Goal: Task Accomplishment & Management: Complete application form

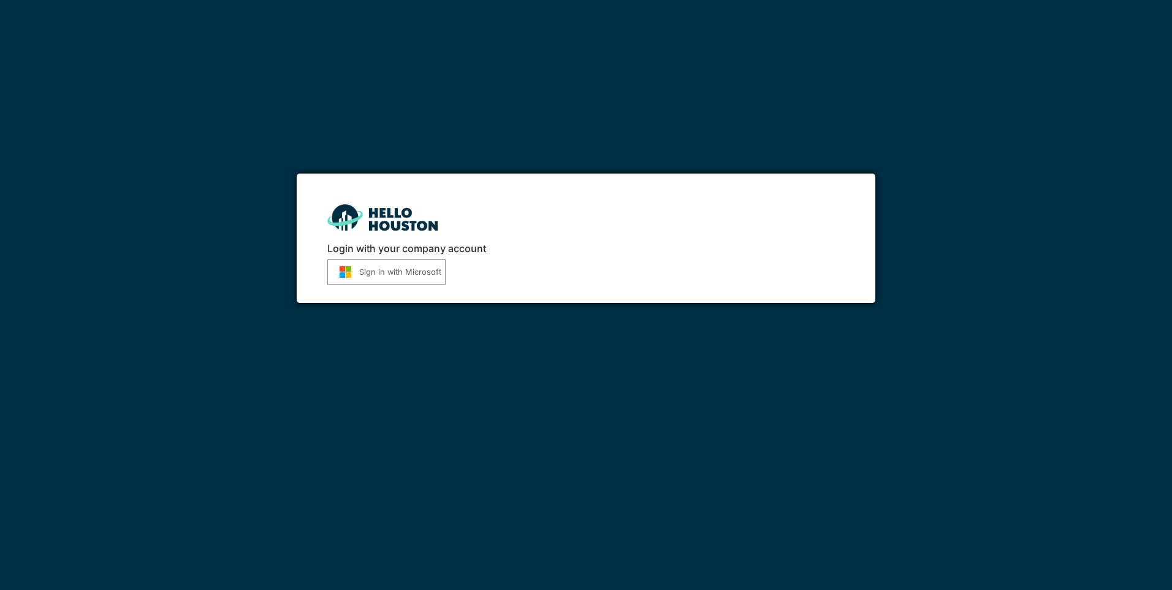
click at [405, 270] on button "Sign in with Microsoft" at bounding box center [386, 271] width 118 height 25
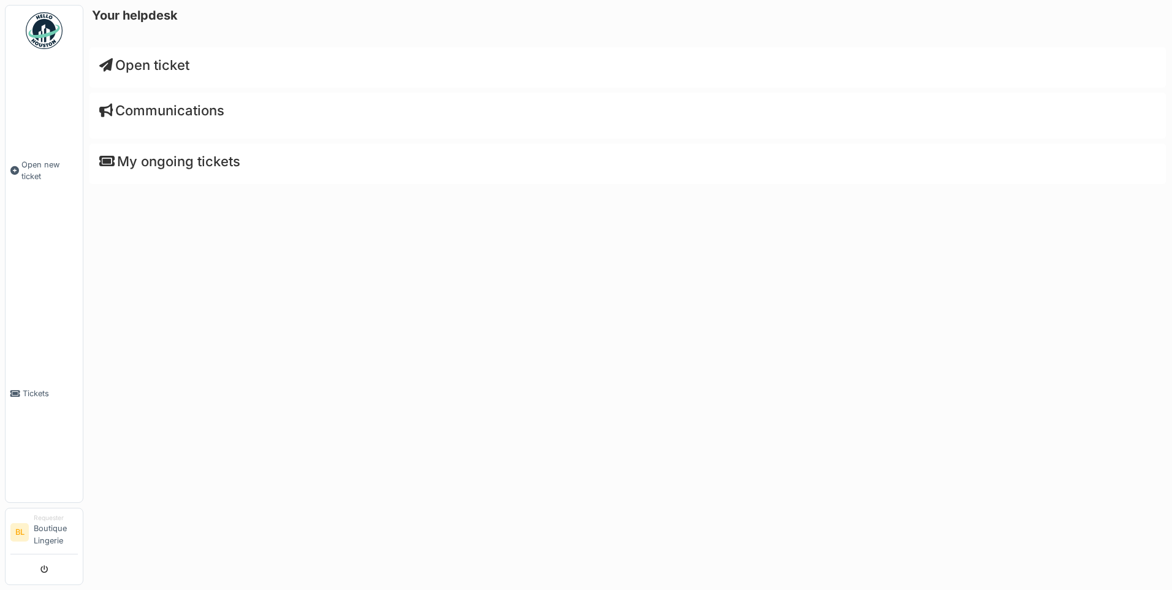
click at [175, 66] on span "Open ticket" at bounding box center [144, 65] width 90 height 16
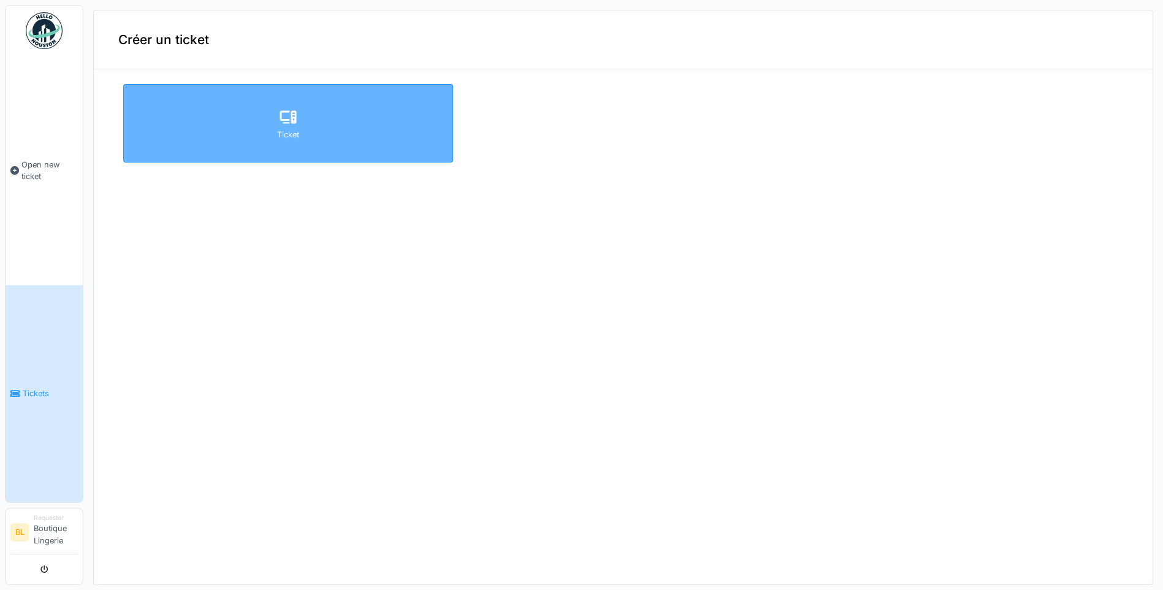
click at [250, 120] on div "Ticket" at bounding box center [288, 123] width 330 height 78
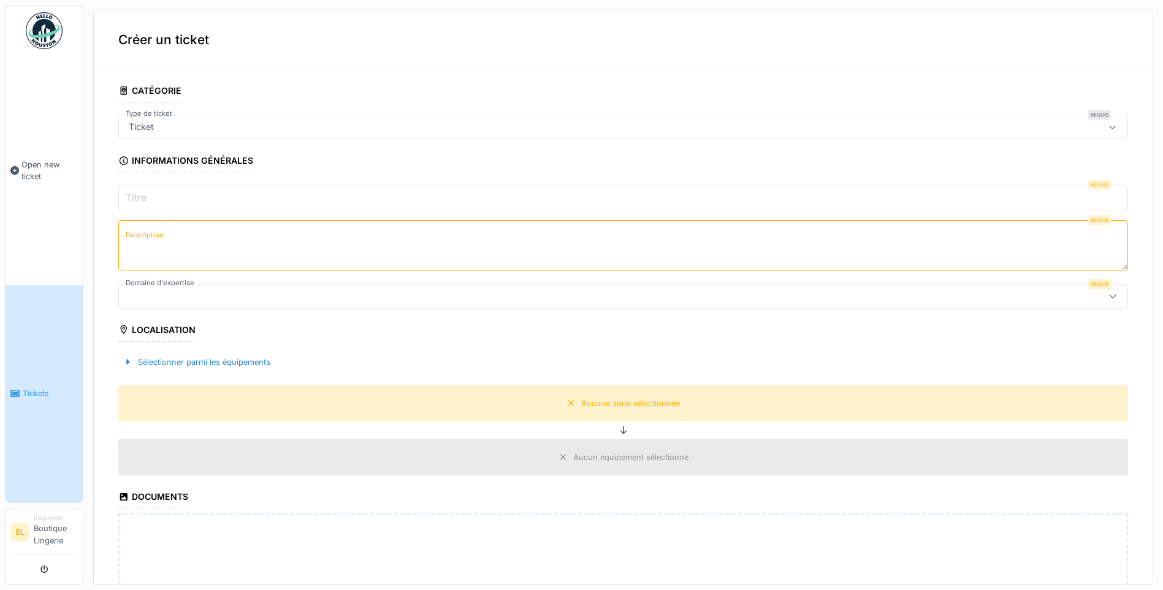
click at [175, 129] on div "Ticket" at bounding box center [568, 126] width 889 height 13
click at [155, 199] on input "Titre" at bounding box center [622, 197] width 1009 height 26
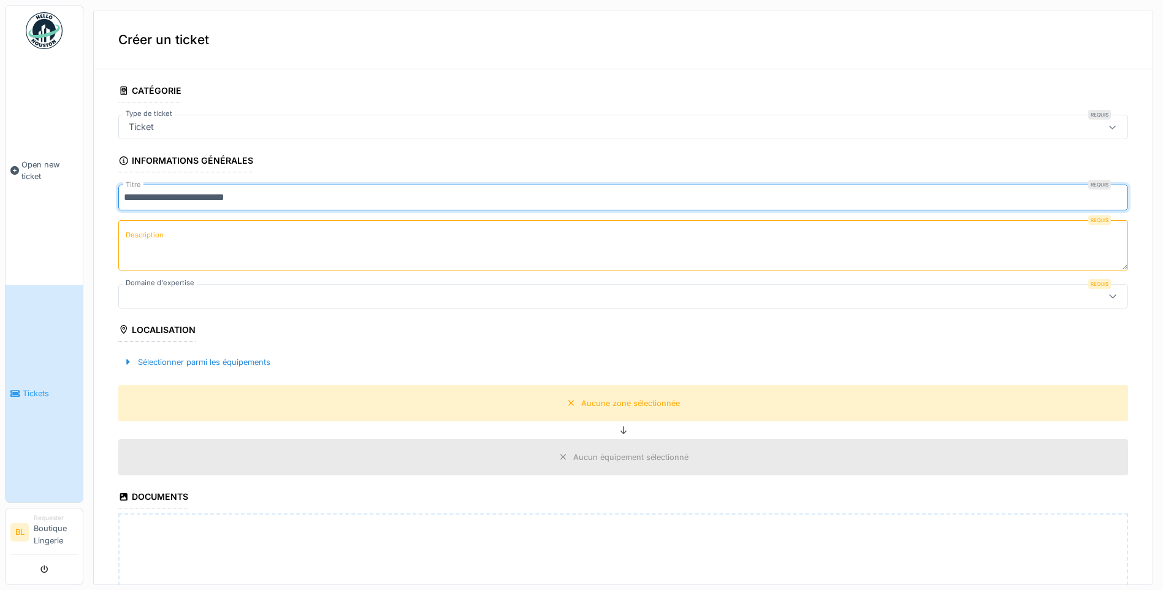
type input "**********"
click at [166, 253] on textarea "Description" at bounding box center [622, 245] width 1009 height 50
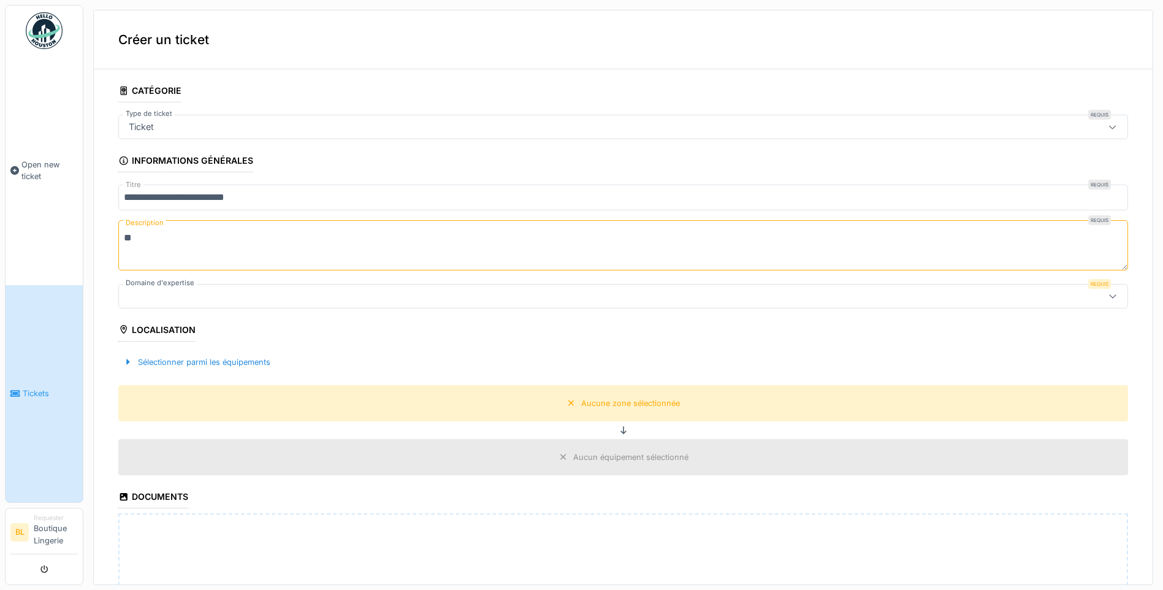
type textarea "*"
type textarea "**********"
click at [184, 302] on div at bounding box center [568, 295] width 889 height 13
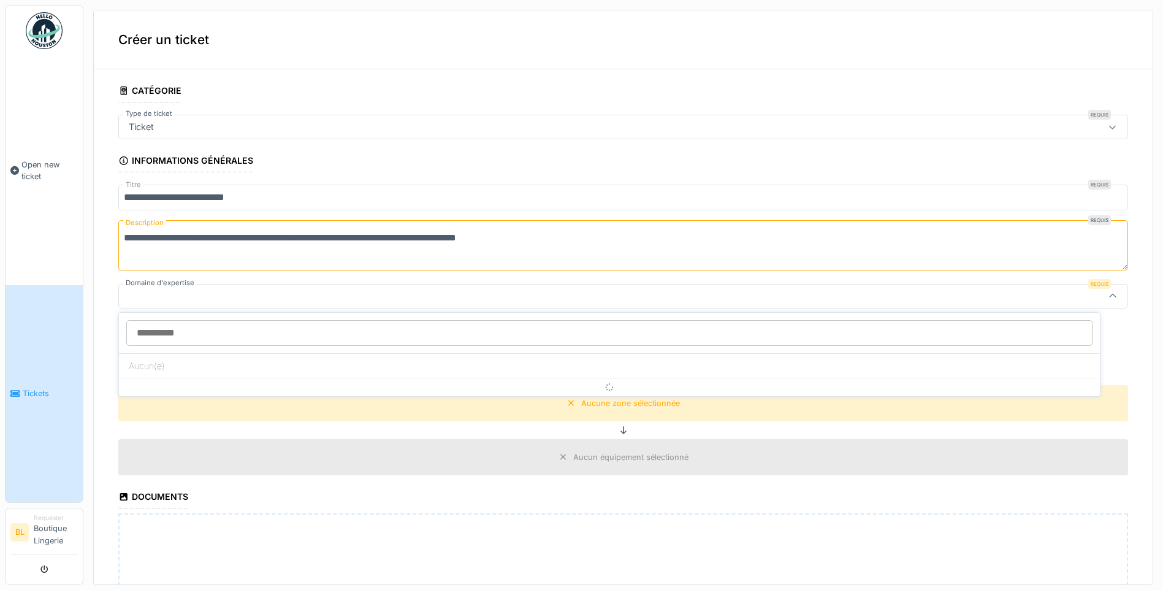
scroll to position [1, 0]
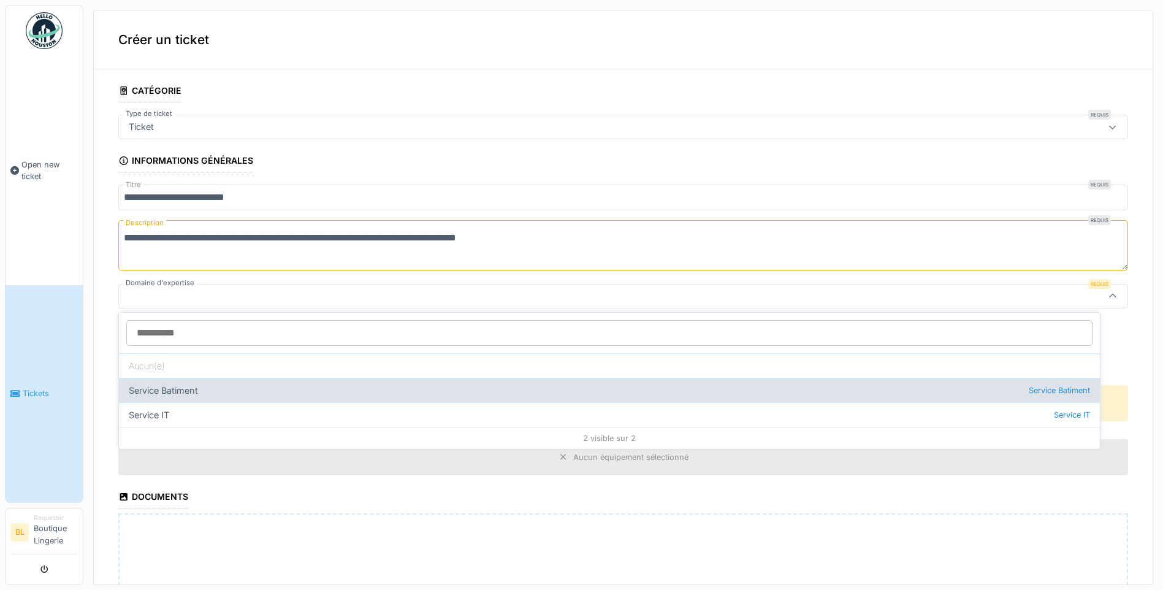
click at [188, 387] on div "Service Batiment Service Batiment" at bounding box center [609, 390] width 981 height 25
type input "***"
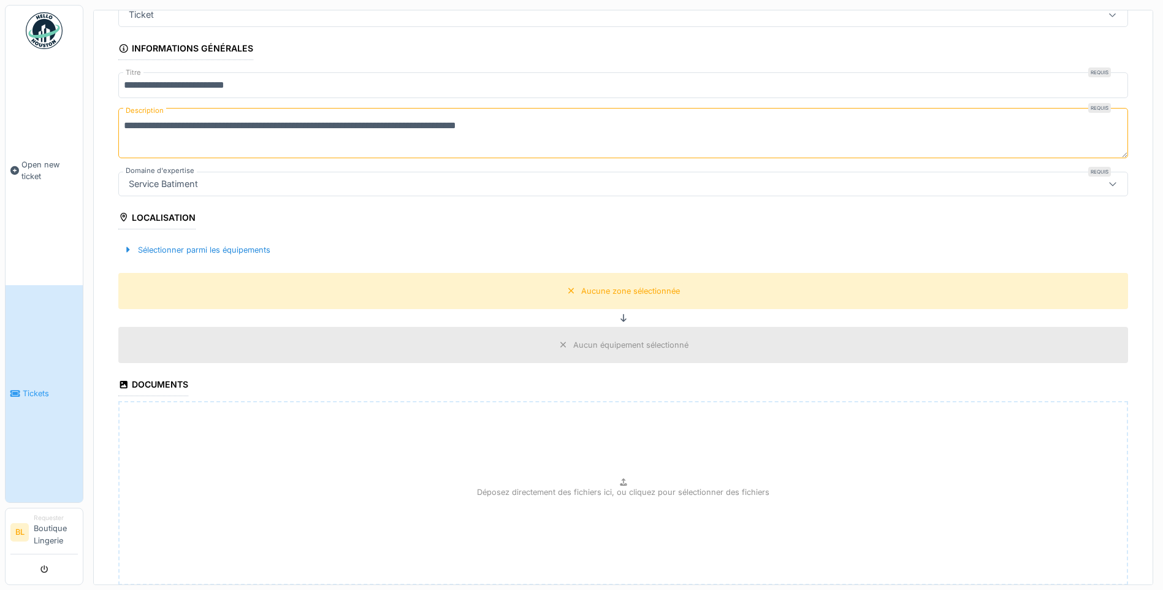
scroll to position [123, 0]
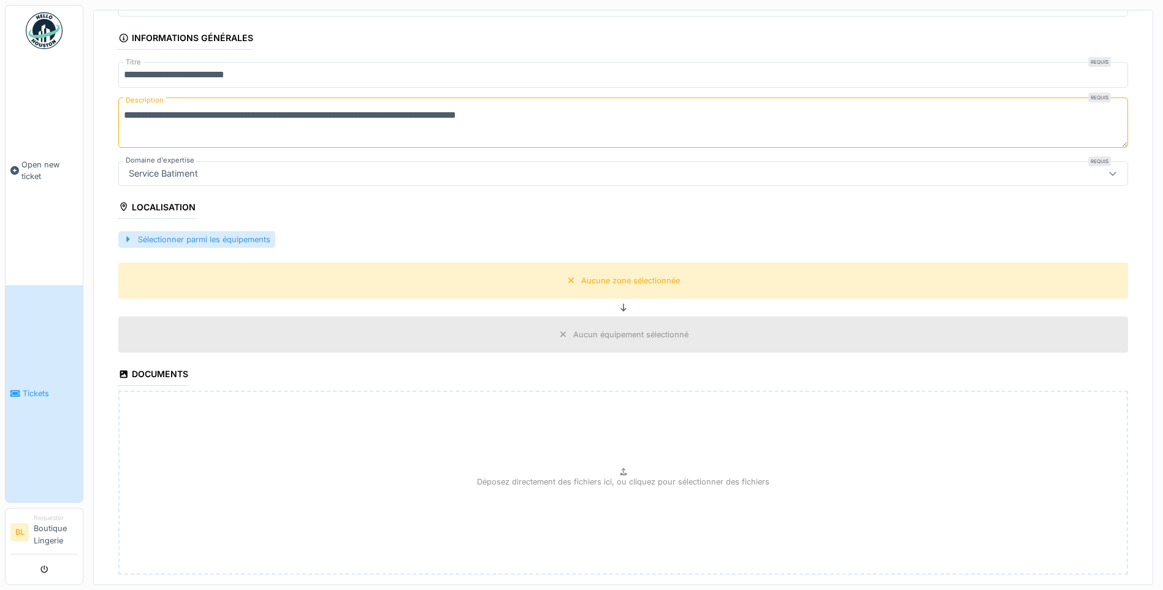
click at [195, 233] on div "Sélectionner parmi les équipements" at bounding box center [196, 239] width 157 height 17
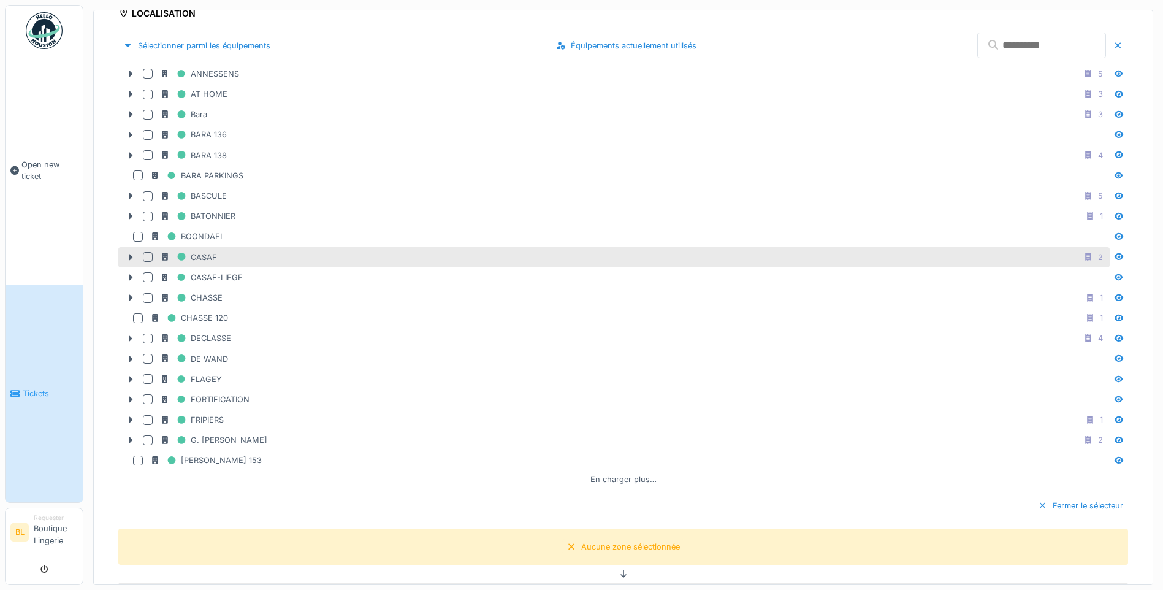
scroll to position [368, 0]
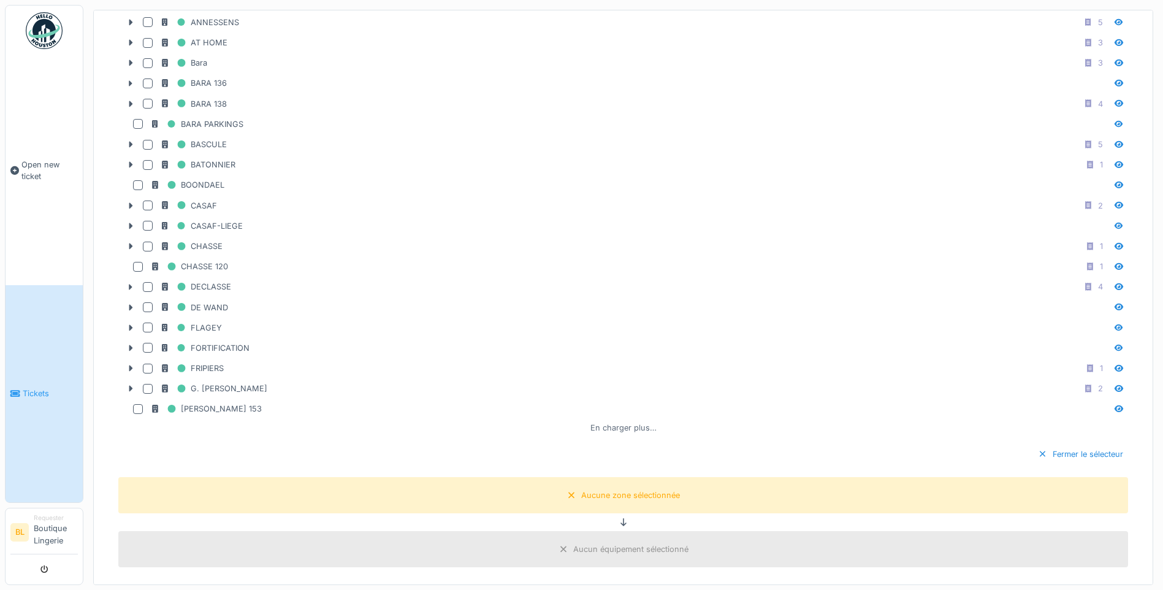
click at [608, 429] on div "En charger plus…" at bounding box center [623, 427] width 76 height 17
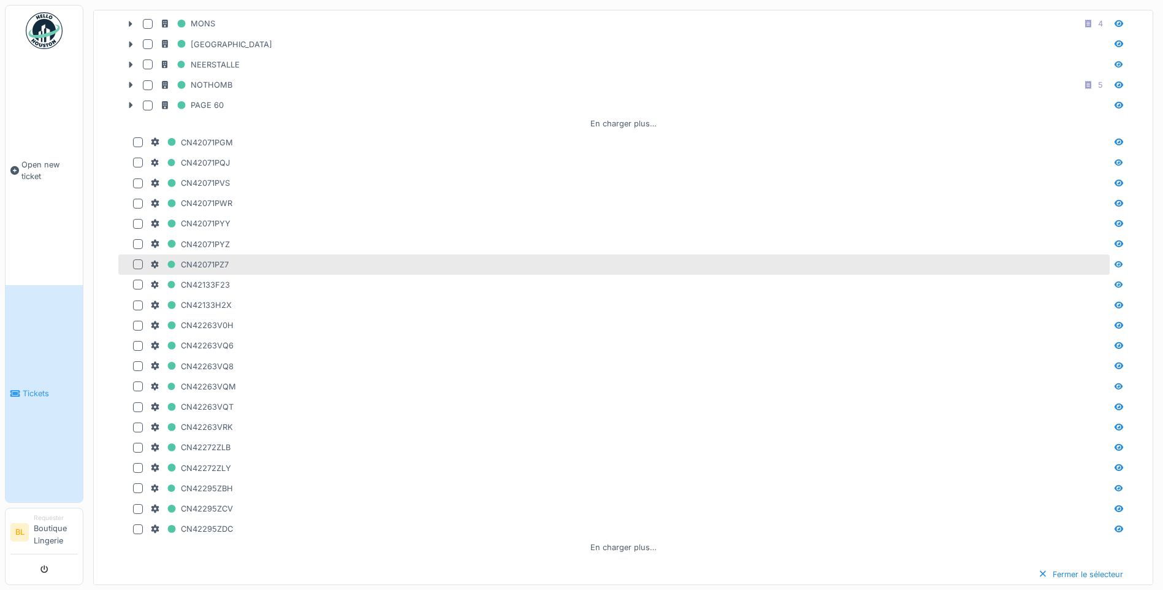
scroll to position [1042, 0]
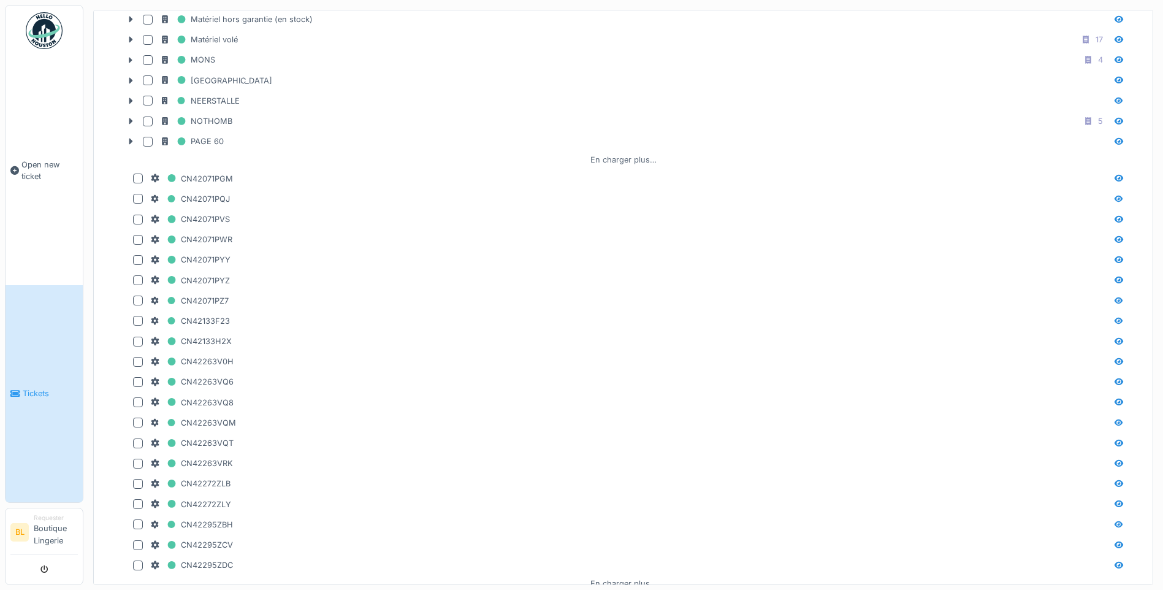
click at [621, 161] on div "En charger plus…" at bounding box center [623, 159] width 76 height 17
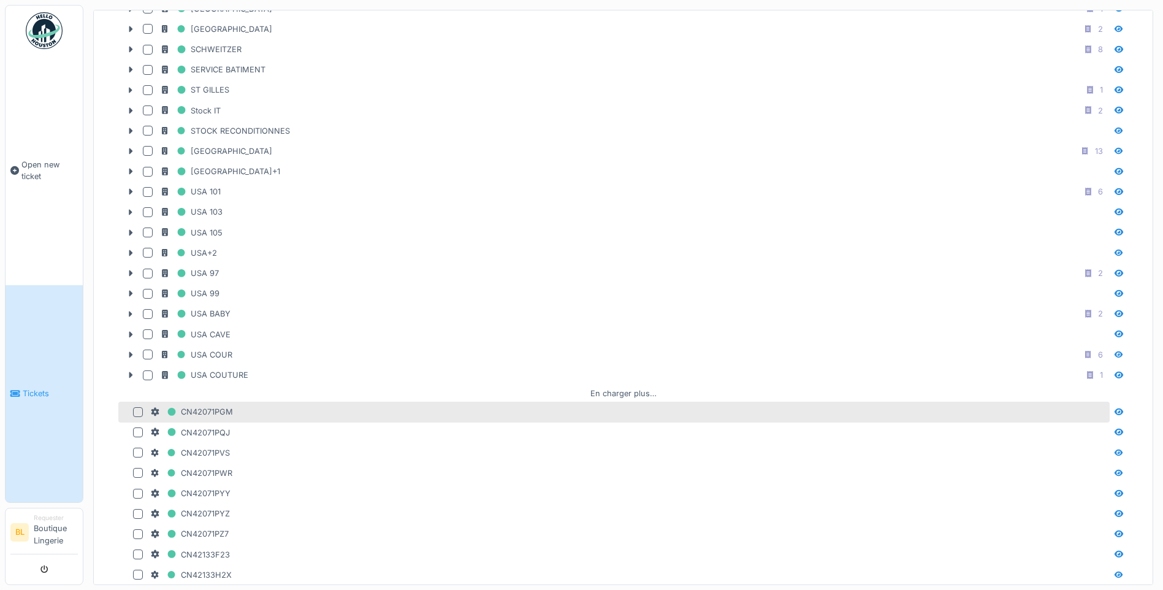
scroll to position [1226, 0]
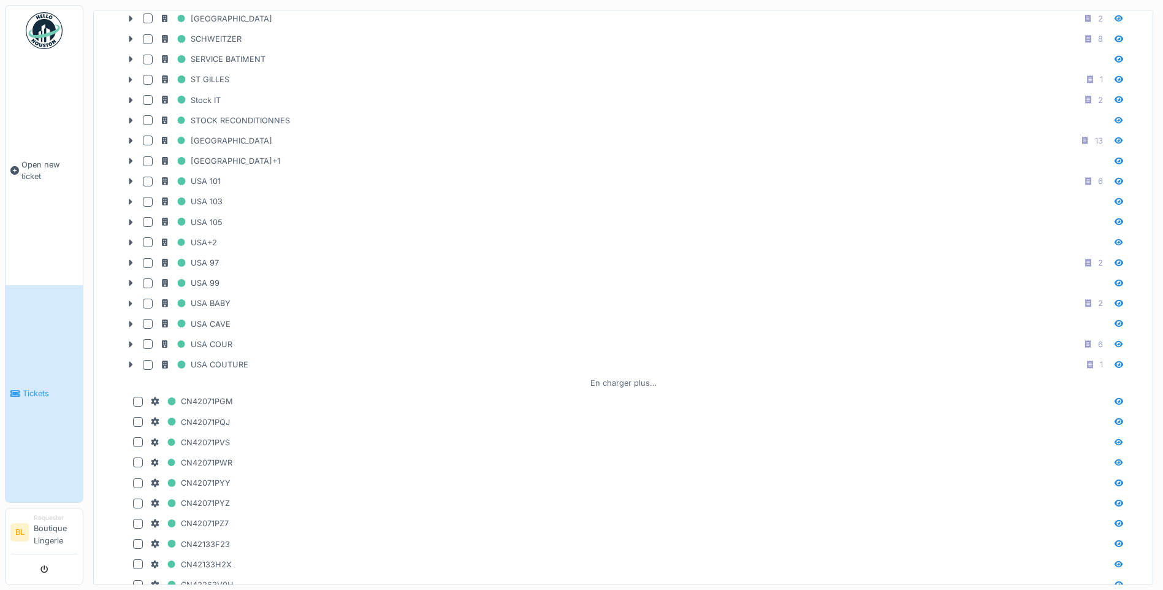
click at [623, 382] on div "En charger plus…" at bounding box center [623, 382] width 76 height 17
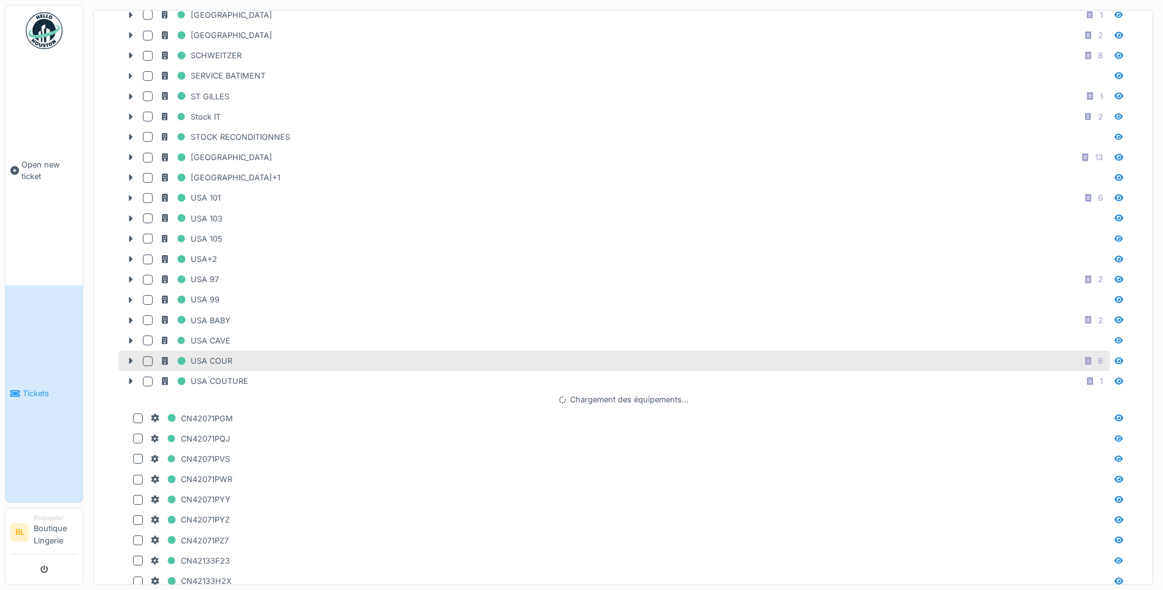
scroll to position [1348, 0]
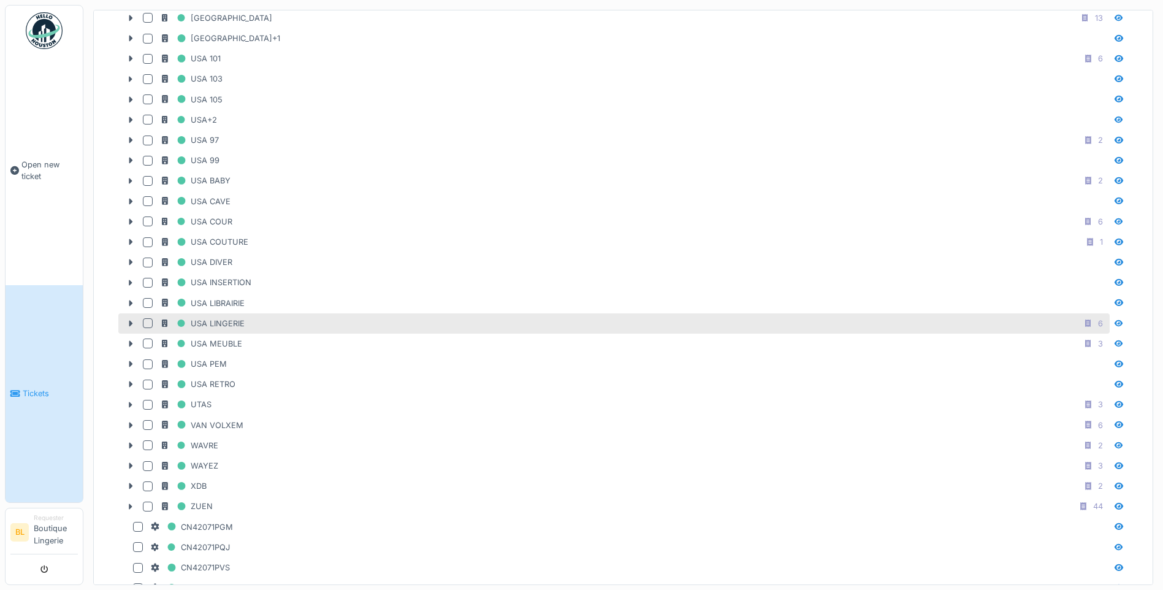
click at [282, 325] on div "USA LINGERIE 6" at bounding box center [633, 323] width 947 height 15
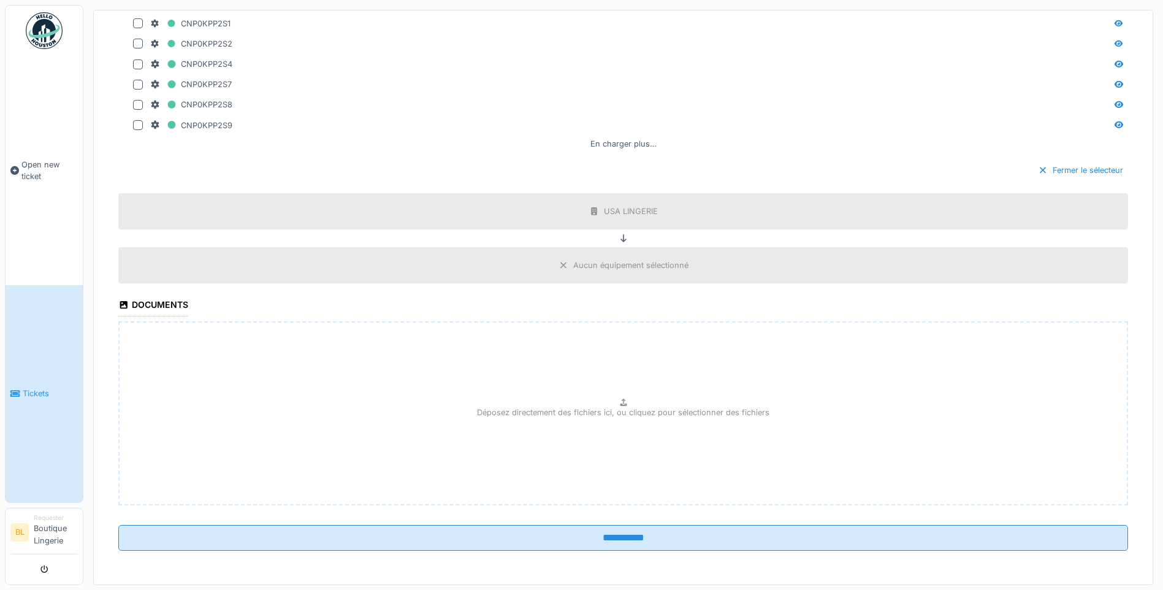
scroll to position [2950, 0]
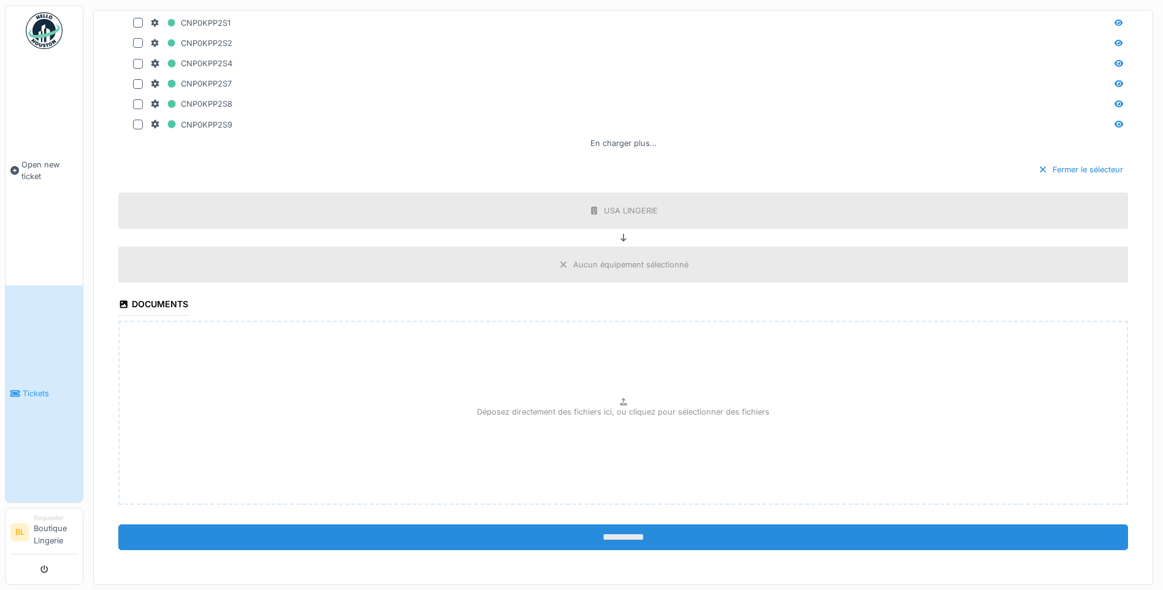
click at [617, 531] on input "**********" at bounding box center [622, 537] width 1009 height 26
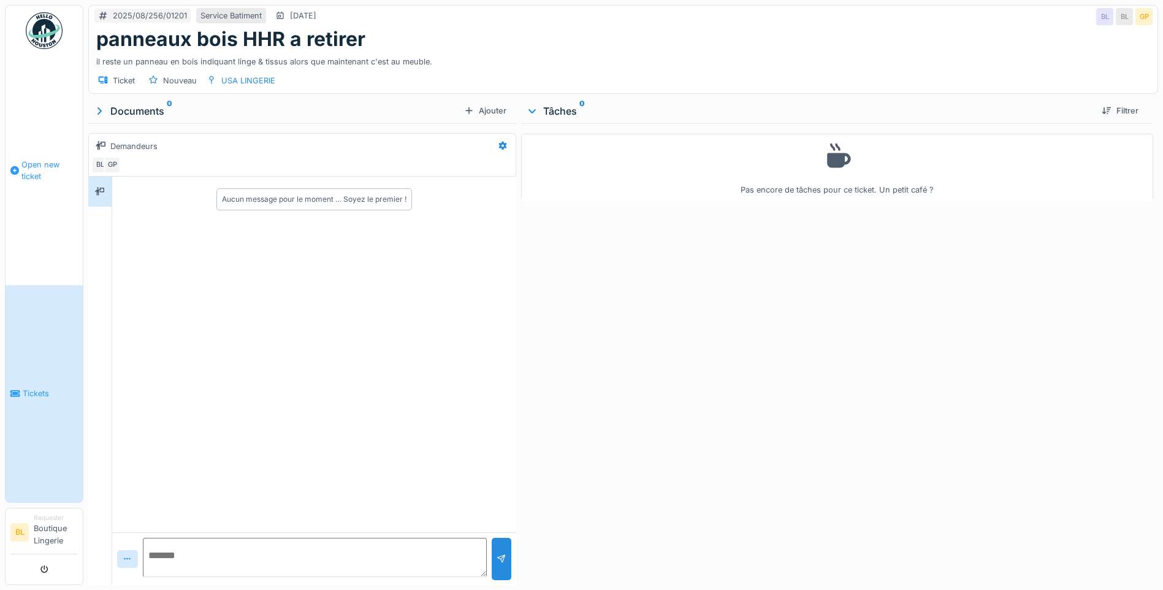
click at [39, 172] on span "Open new ticket" at bounding box center [49, 170] width 56 height 23
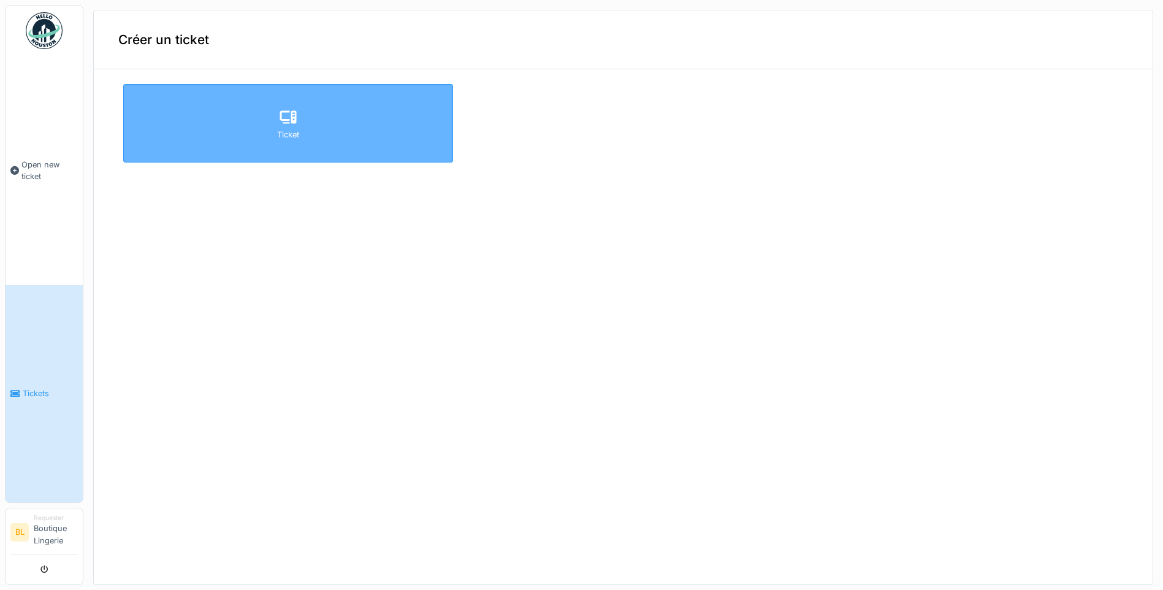
click at [281, 138] on div "Ticket" at bounding box center [288, 135] width 22 height 12
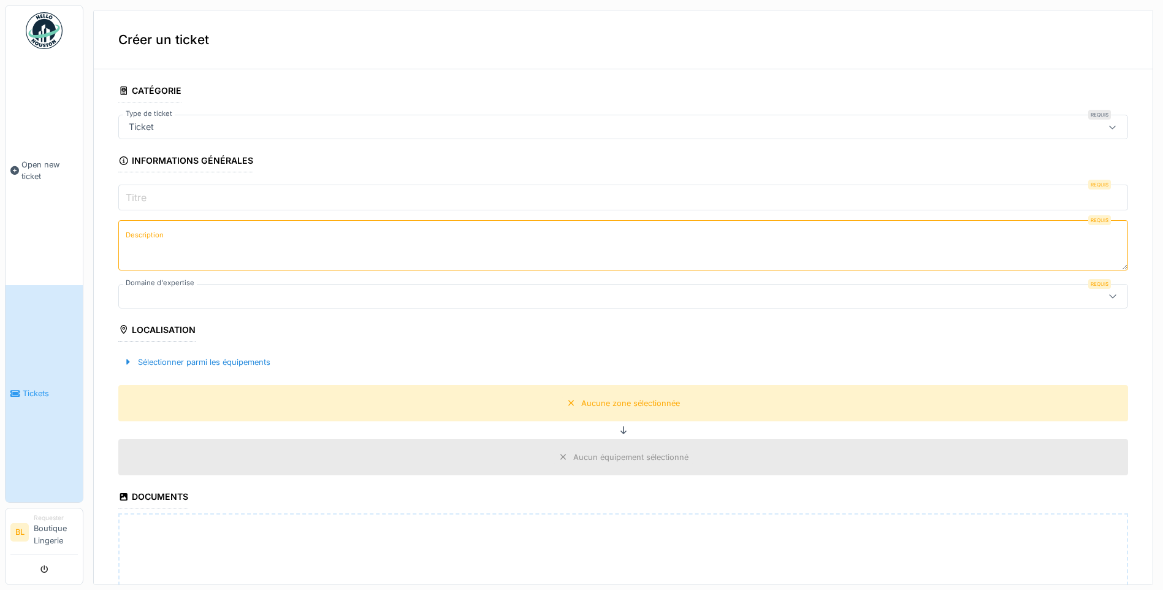
click at [183, 132] on div "Ticket" at bounding box center [568, 126] width 889 height 13
click at [50, 422] on link "Tickets" at bounding box center [44, 393] width 77 height 217
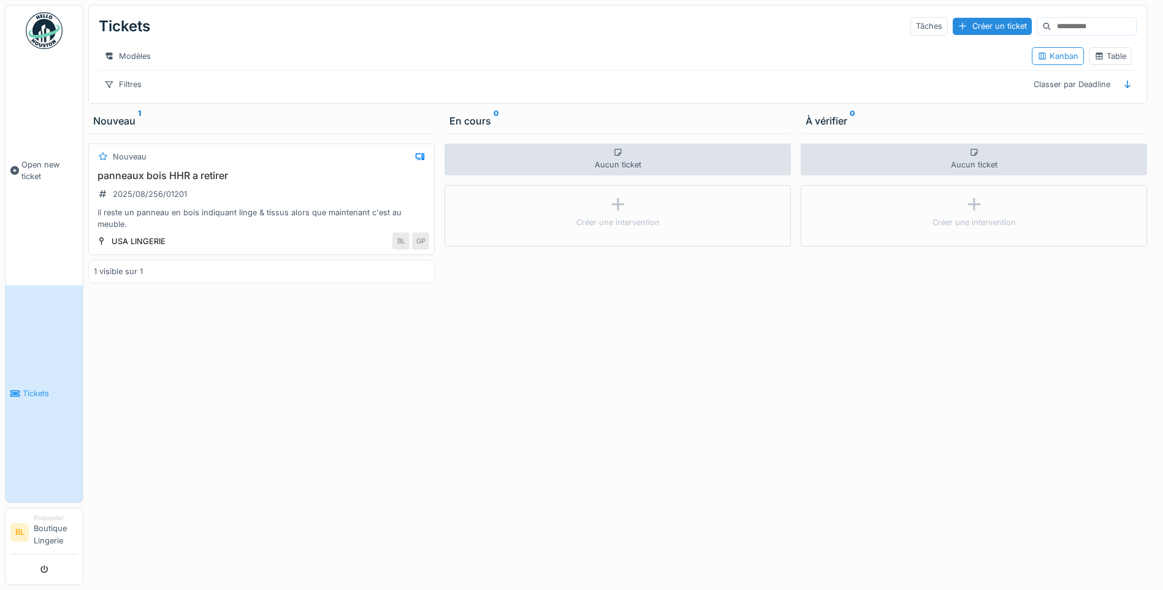
click at [268, 211] on div "panneaux bois HHR a retirer 2025/08/256/01201 il reste un panneau en bois indiq…" at bounding box center [261, 200] width 335 height 61
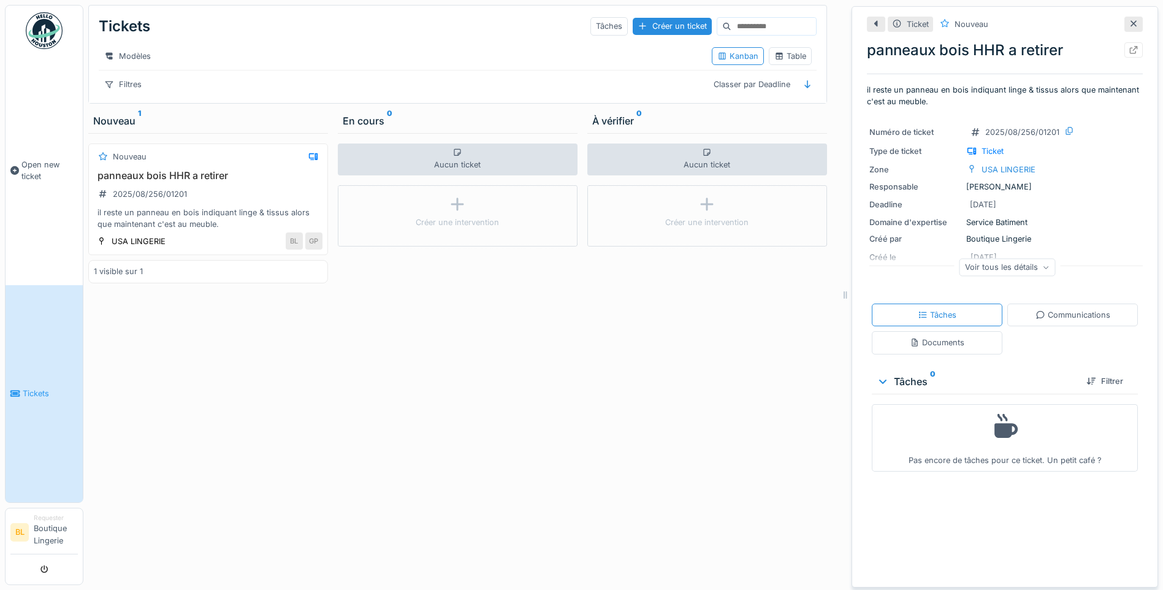
click at [183, 281] on div "1 visible sur 1" at bounding box center [208, 271] width 240 height 23
click at [158, 181] on h3 "panneaux bois HHR a retirer" at bounding box center [208, 176] width 229 height 12
click at [170, 181] on h3 "panneaux bois HHR a retirer" at bounding box center [208, 176] width 229 height 12
click at [312, 160] on icon at bounding box center [313, 156] width 9 height 7
click at [309, 160] on icon at bounding box center [313, 156] width 9 height 7
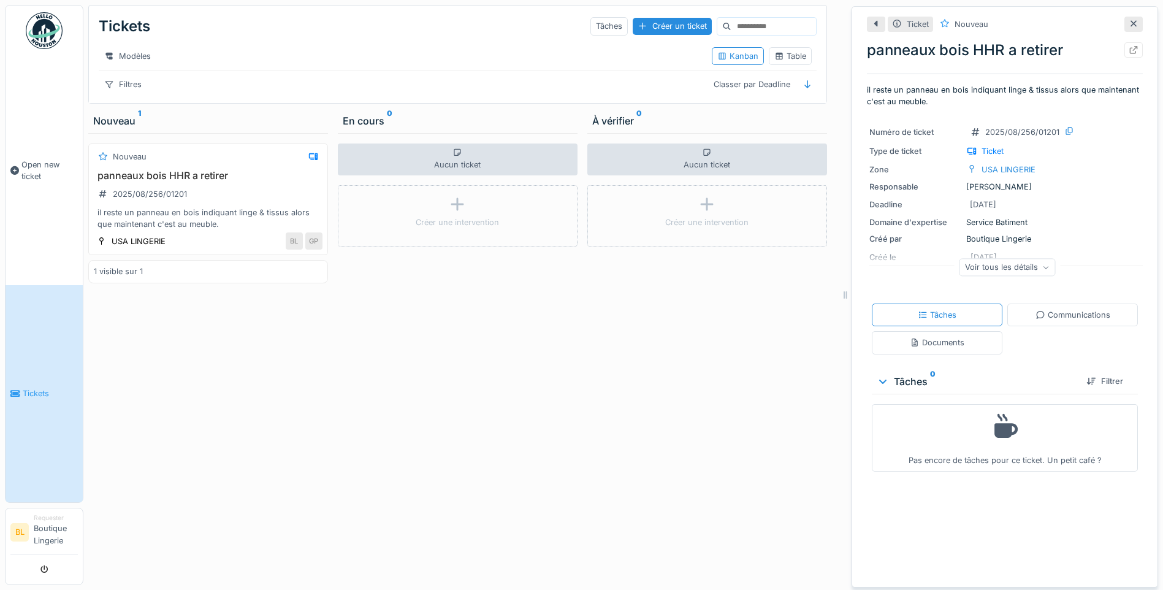
click at [175, 276] on div "1 visible sur 1" at bounding box center [208, 271] width 240 height 23
click at [132, 174] on div "Nouveau panneaux bois HHR a retirer 2025/08/256/01201 il reste un panneau en bo…" at bounding box center [208, 199] width 240 height 112
click at [137, 181] on h3 "panneaux bois HHR a retirer" at bounding box center [208, 176] width 229 height 12
click at [290, 249] on div "BL" at bounding box center [294, 240] width 17 height 17
click at [203, 283] on div "1 visible sur 1" at bounding box center [208, 271] width 240 height 23
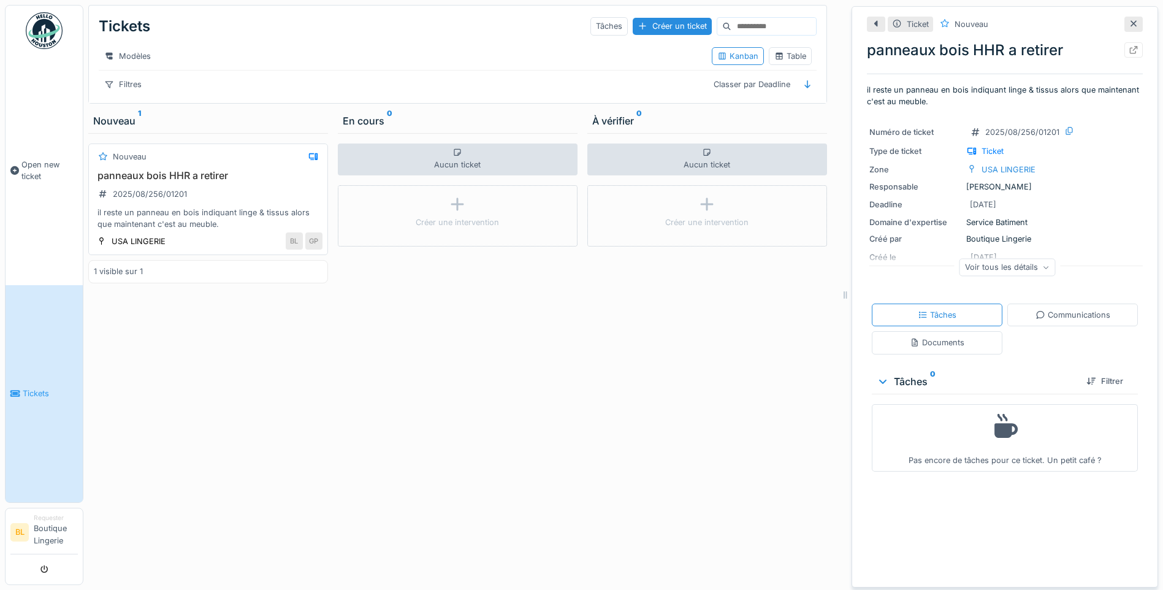
click at [216, 181] on h3 "panneaux bois HHR a retirer" at bounding box center [208, 176] width 229 height 12
drag, startPoint x: 216, startPoint y: 189, endPoint x: 153, endPoint y: 180, distance: 63.8
click at [153, 180] on h3 "panneaux bois HHR a retirer" at bounding box center [208, 176] width 229 height 12
click at [58, 529] on li "Requester Boutique Lingerie" at bounding box center [56, 532] width 44 height 38
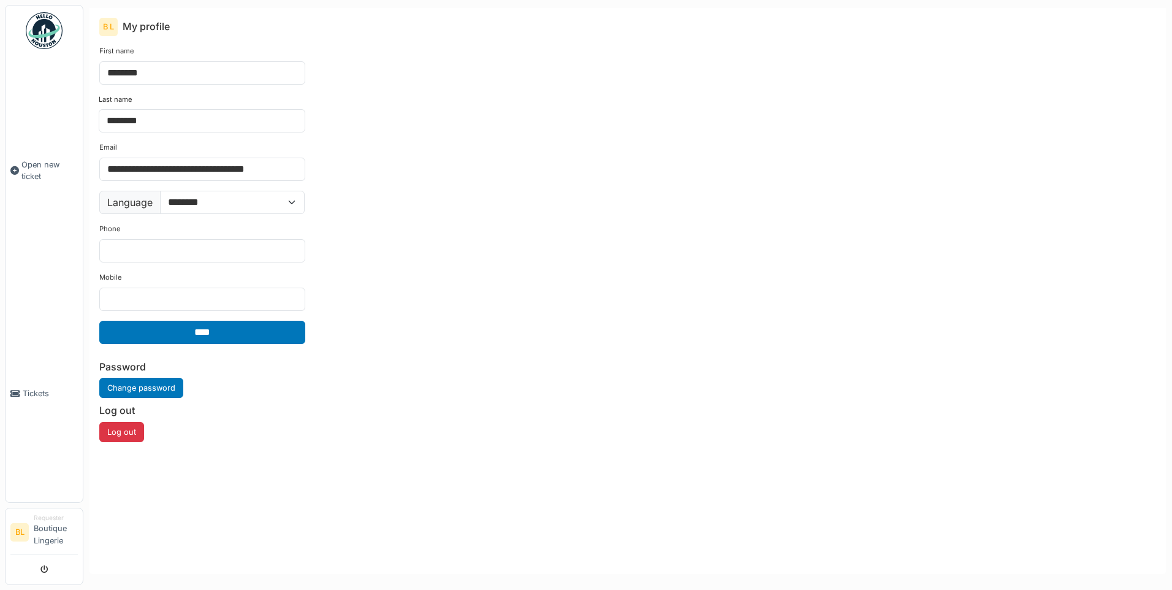
click at [54, 26] on img at bounding box center [44, 30] width 37 height 37
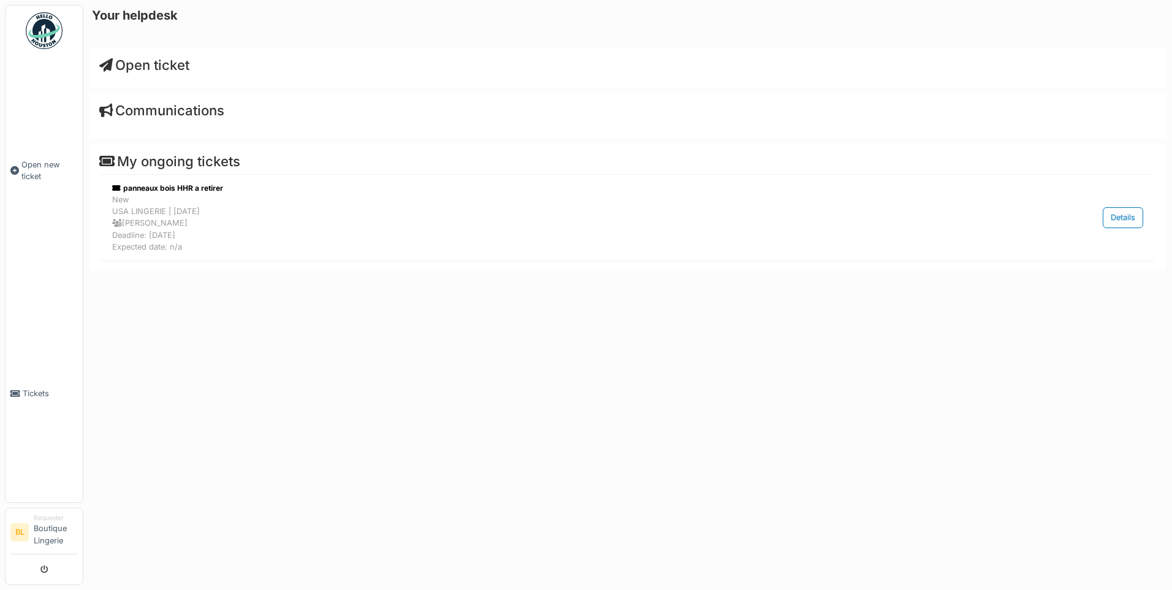
click at [191, 116] on h4 "Communications" at bounding box center [627, 110] width 1057 height 16
click at [138, 106] on h4 "Communications" at bounding box center [627, 110] width 1057 height 16
click at [152, 240] on div "New USA LINGERIE | [DATE] [PERSON_NAME] Deadline: [DATE] Expected date: n/a" at bounding box center [552, 223] width 881 height 59
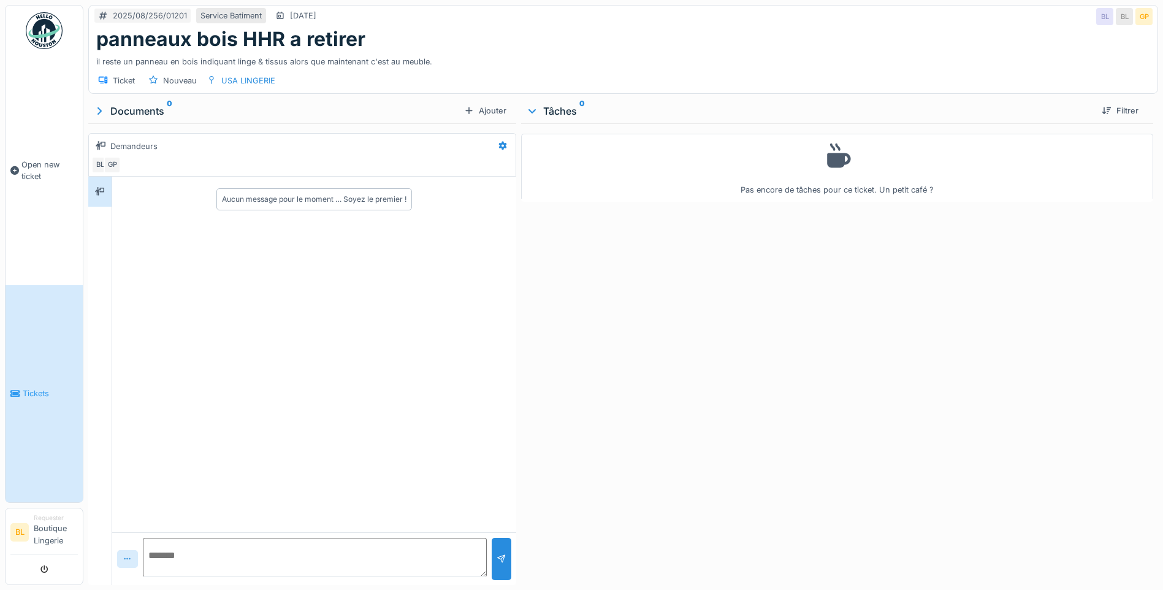
click at [124, 559] on icon at bounding box center [128, 559] width 10 height 8
click at [158, 531] on div "Fichier…" at bounding box center [146, 531] width 51 height 18
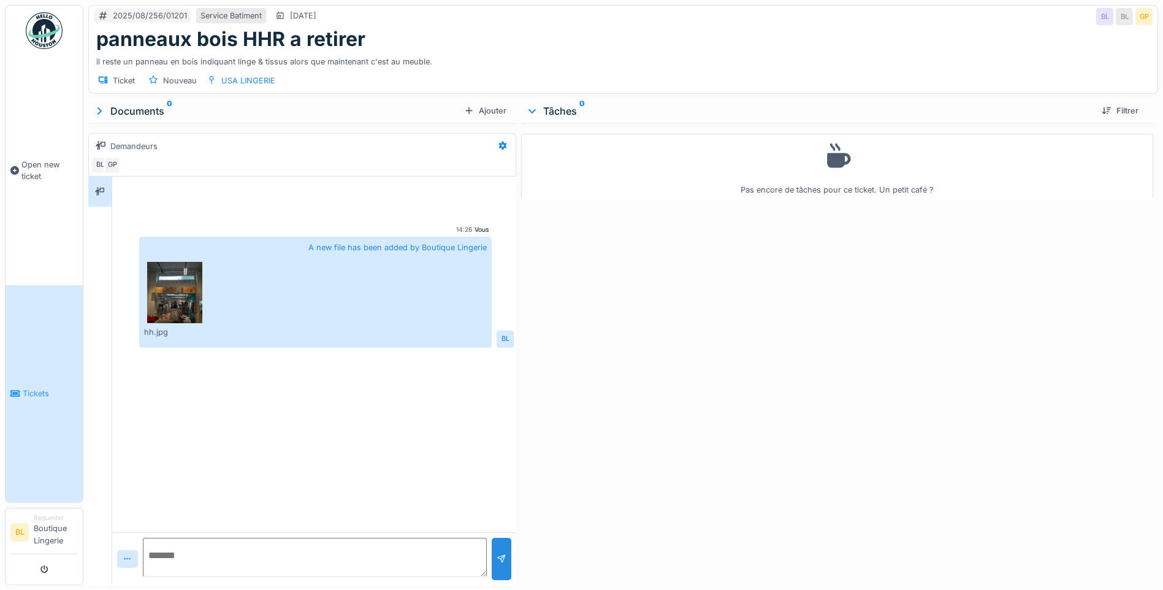
click at [222, 568] on textarea at bounding box center [315, 556] width 344 height 39
type textarea "**********"
click at [501, 563] on div at bounding box center [501, 559] width 10 height 12
